Goal: Task Accomplishment & Management: Use online tool/utility

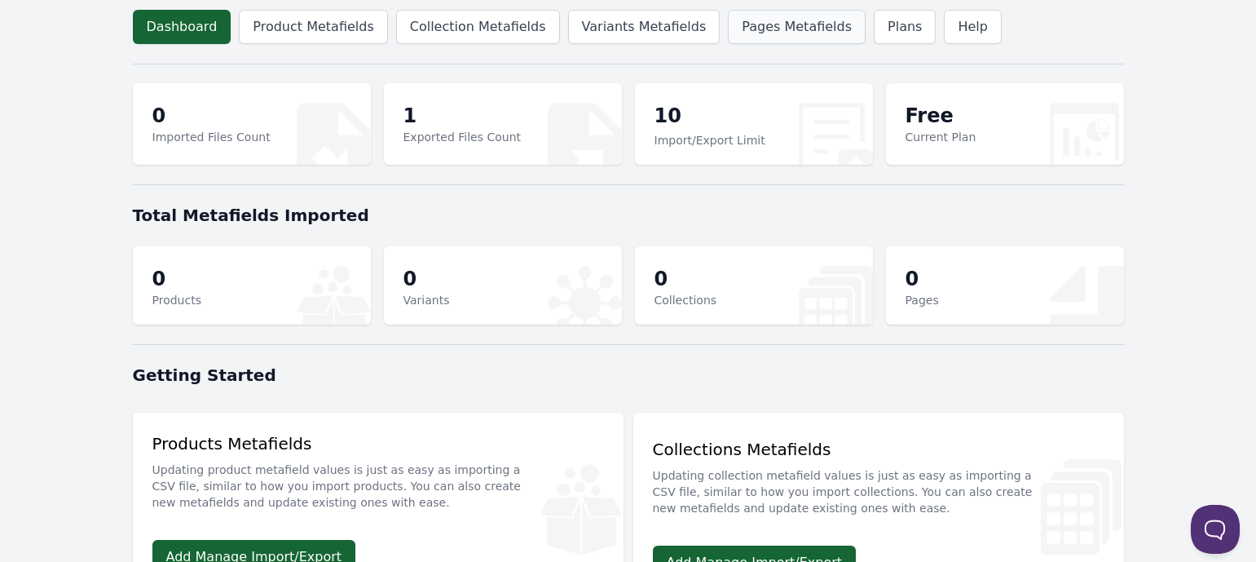
click at [728, 31] on link "Pages Metafields" at bounding box center [797, 27] width 138 height 34
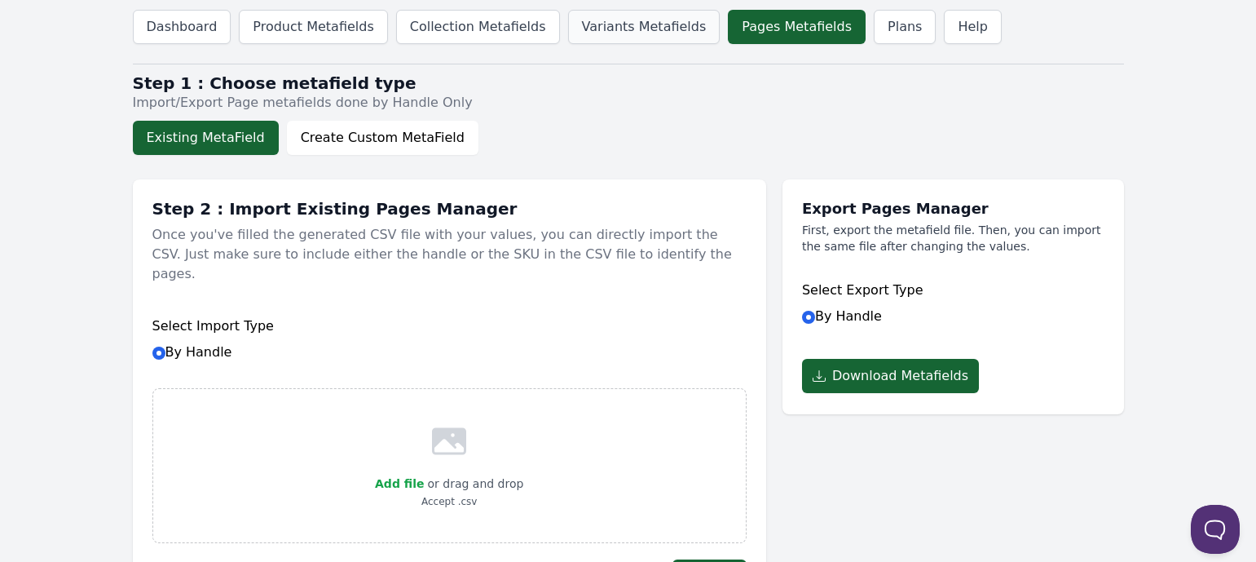
click at [632, 33] on link "Variants Metafields" at bounding box center [644, 27] width 152 height 34
